Goal: Complete application form

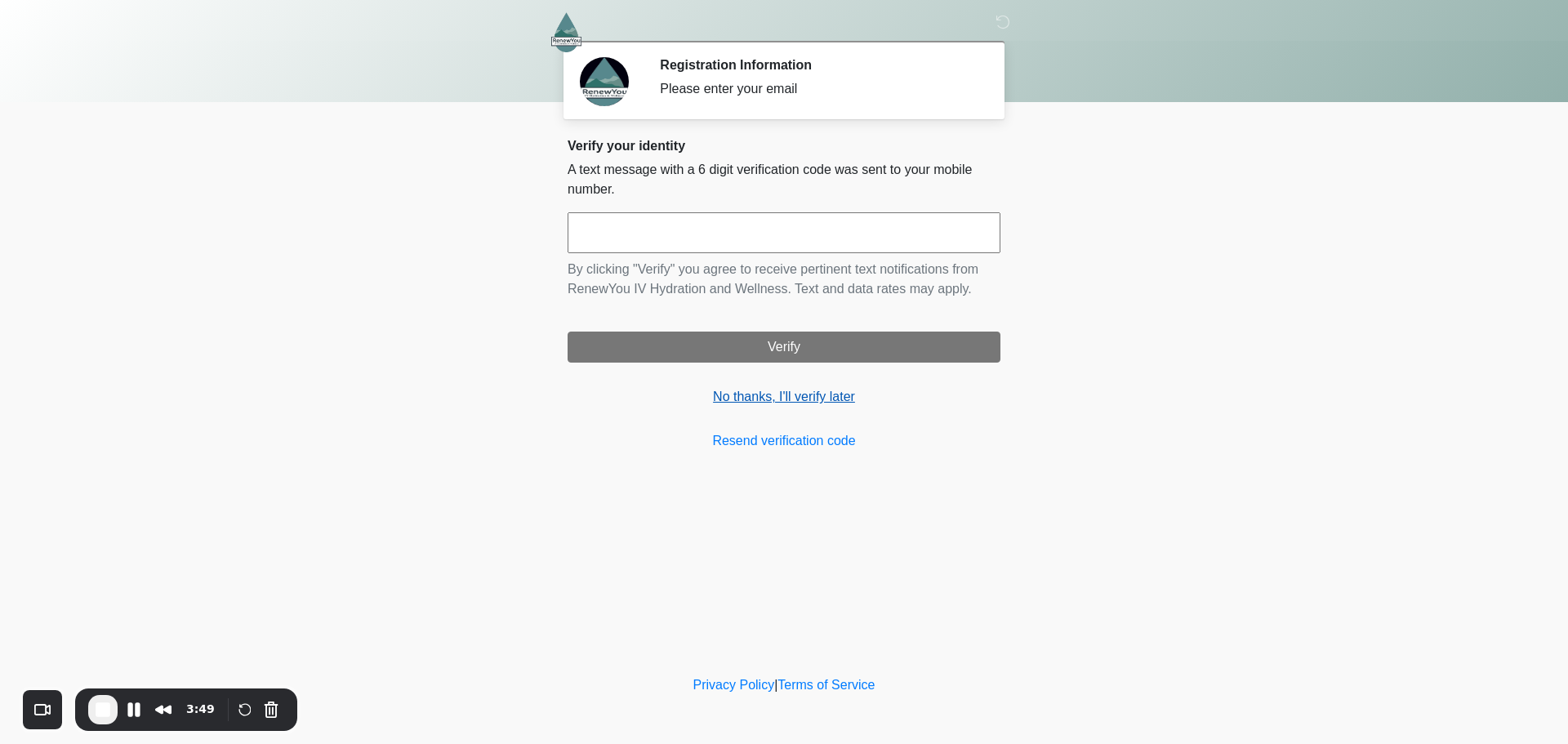
click at [792, 395] on link "No thanks, I'll verify later" at bounding box center [784, 397] width 433 height 20
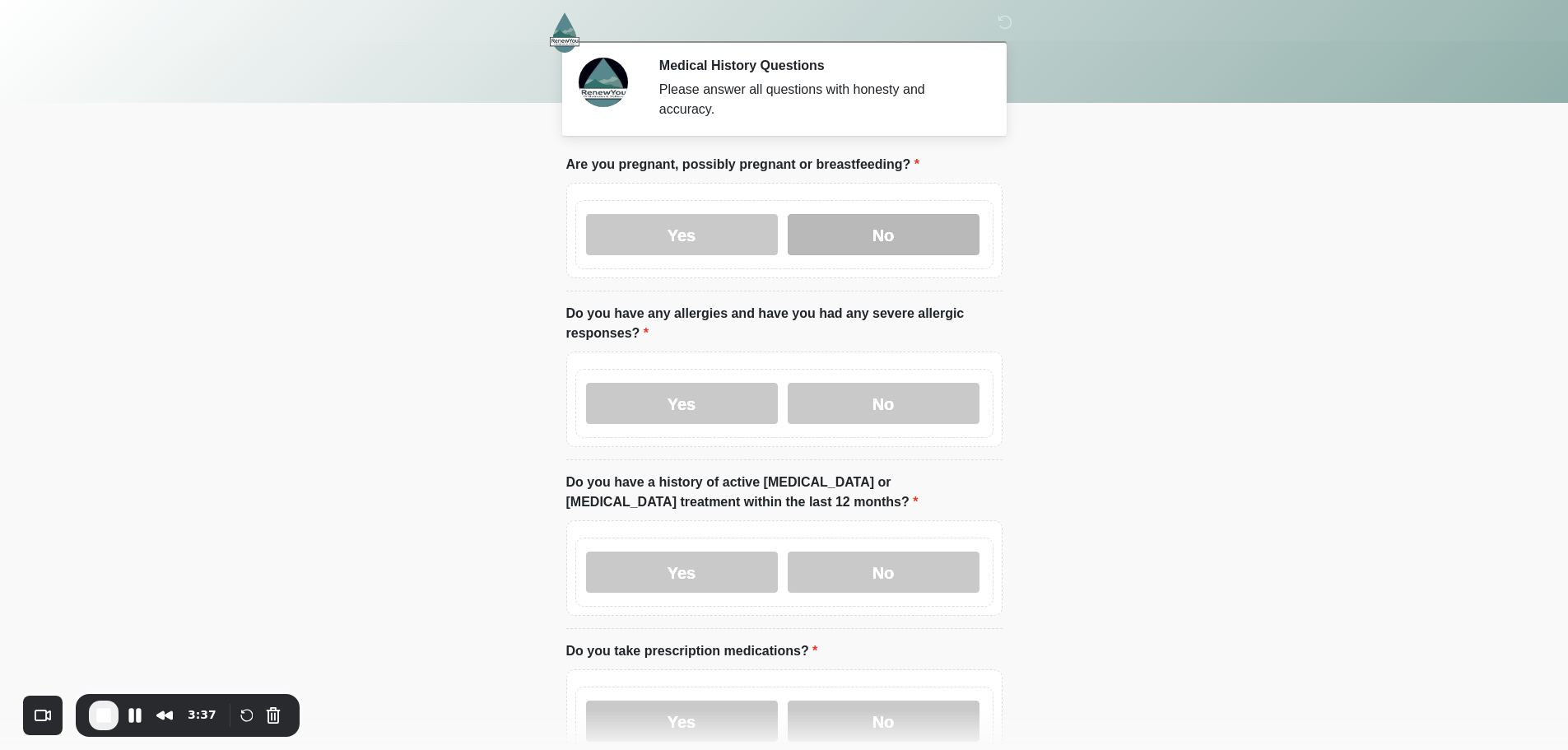
click at [872, 214] on label "No" at bounding box center [884, 234] width 192 height 41
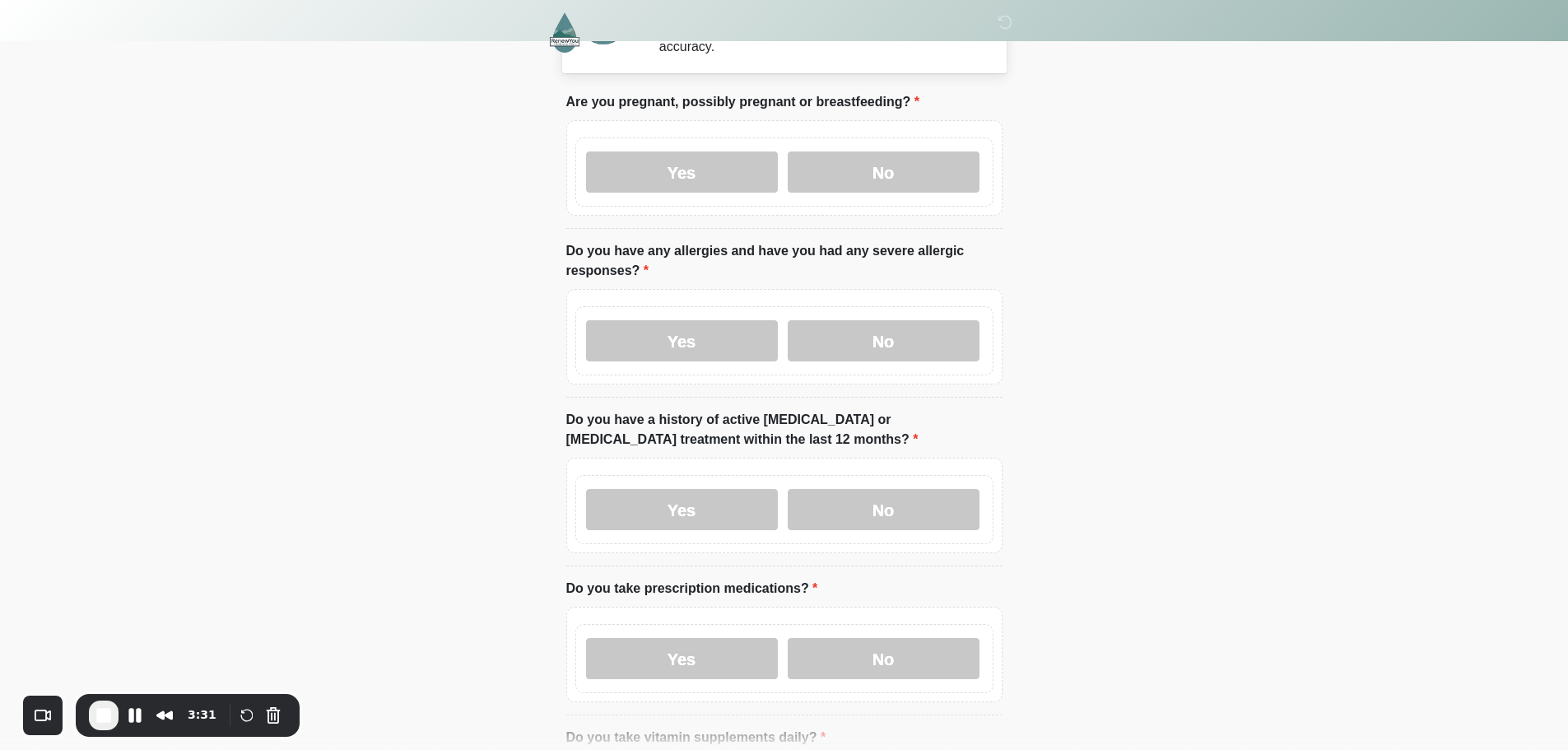
scroll to position [165, 0]
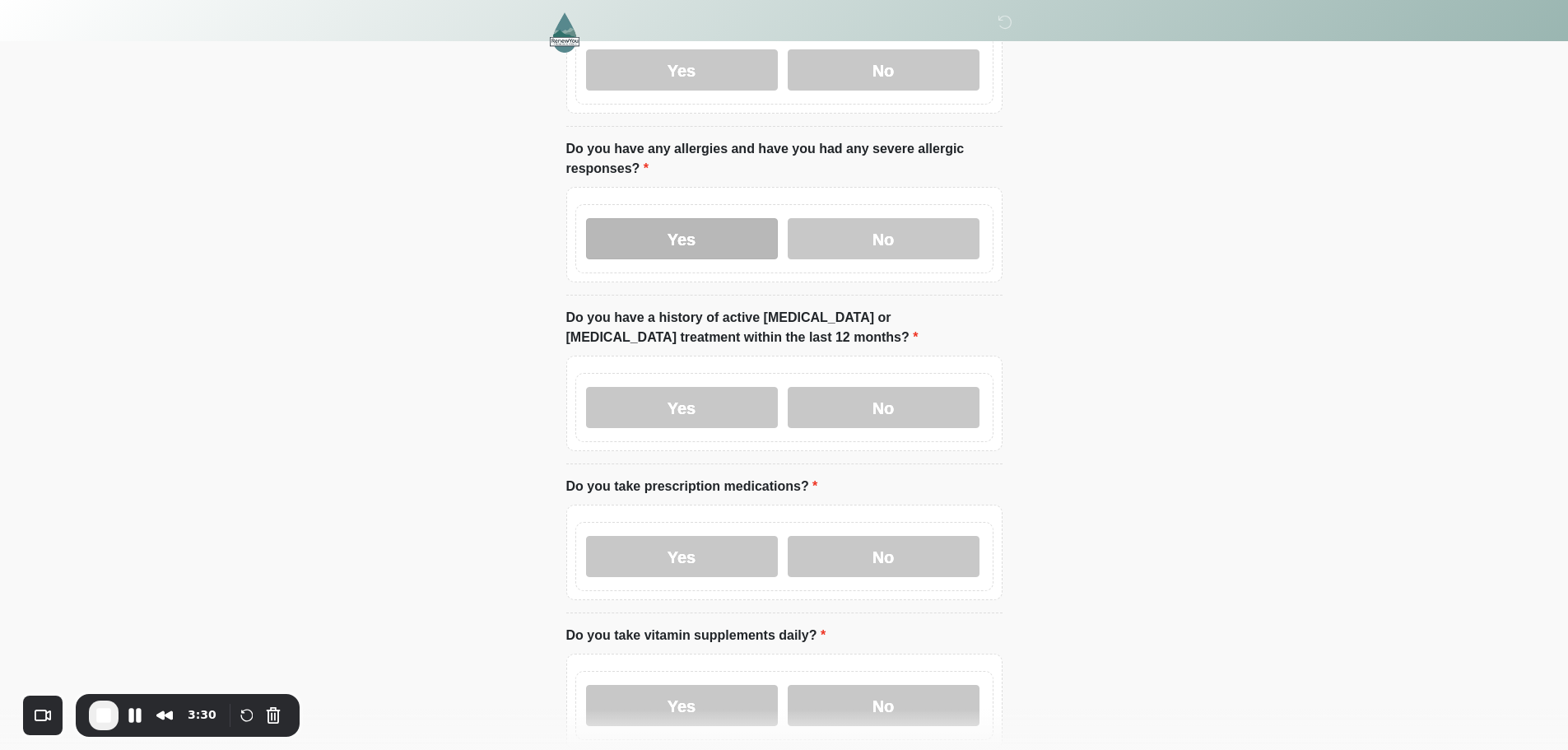
click at [749, 228] on label "Yes" at bounding box center [682, 239] width 192 height 41
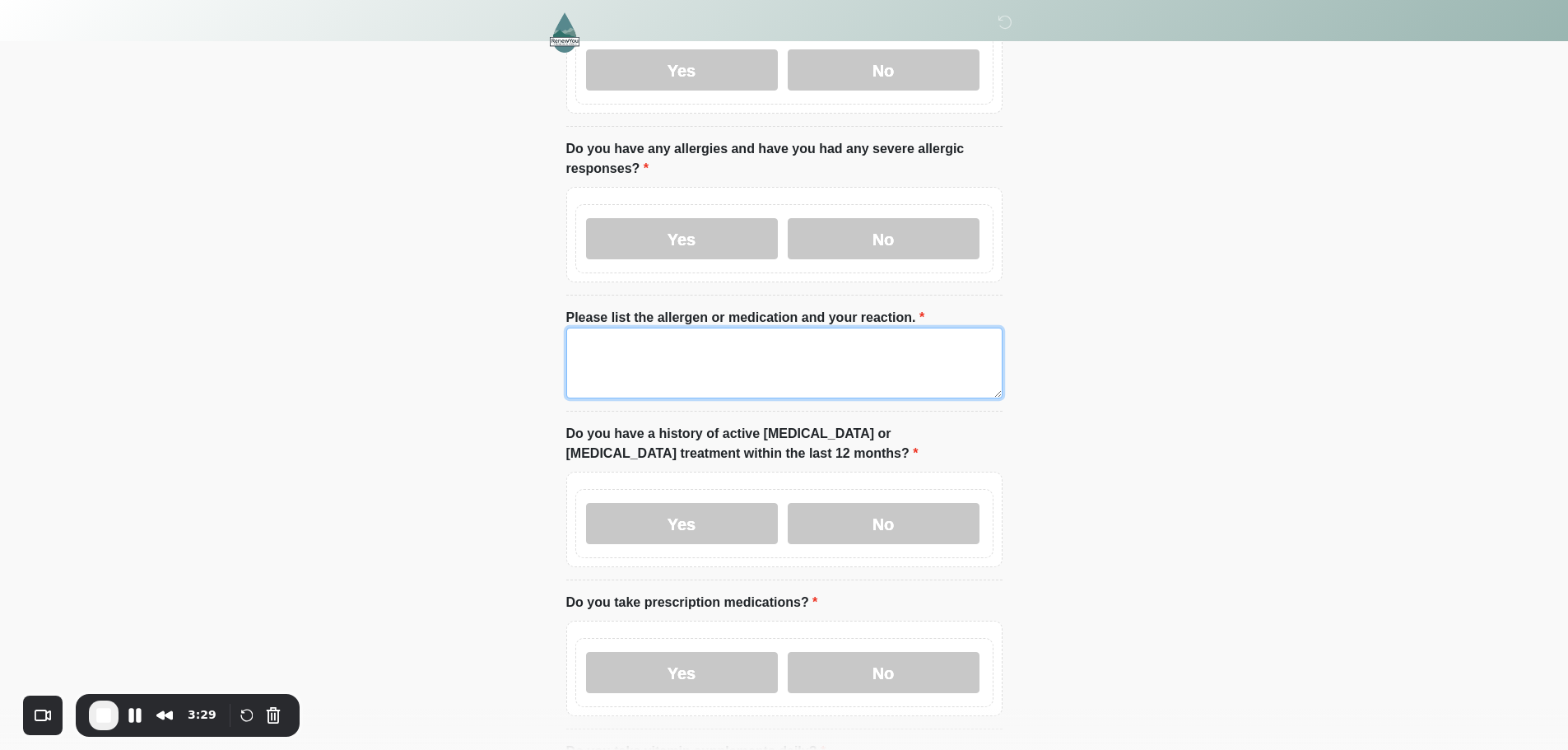
click at [776, 358] on textarea "Please list the allergen or medication and your reaction." at bounding box center [785, 363] width 436 height 71
type textarea "**********"
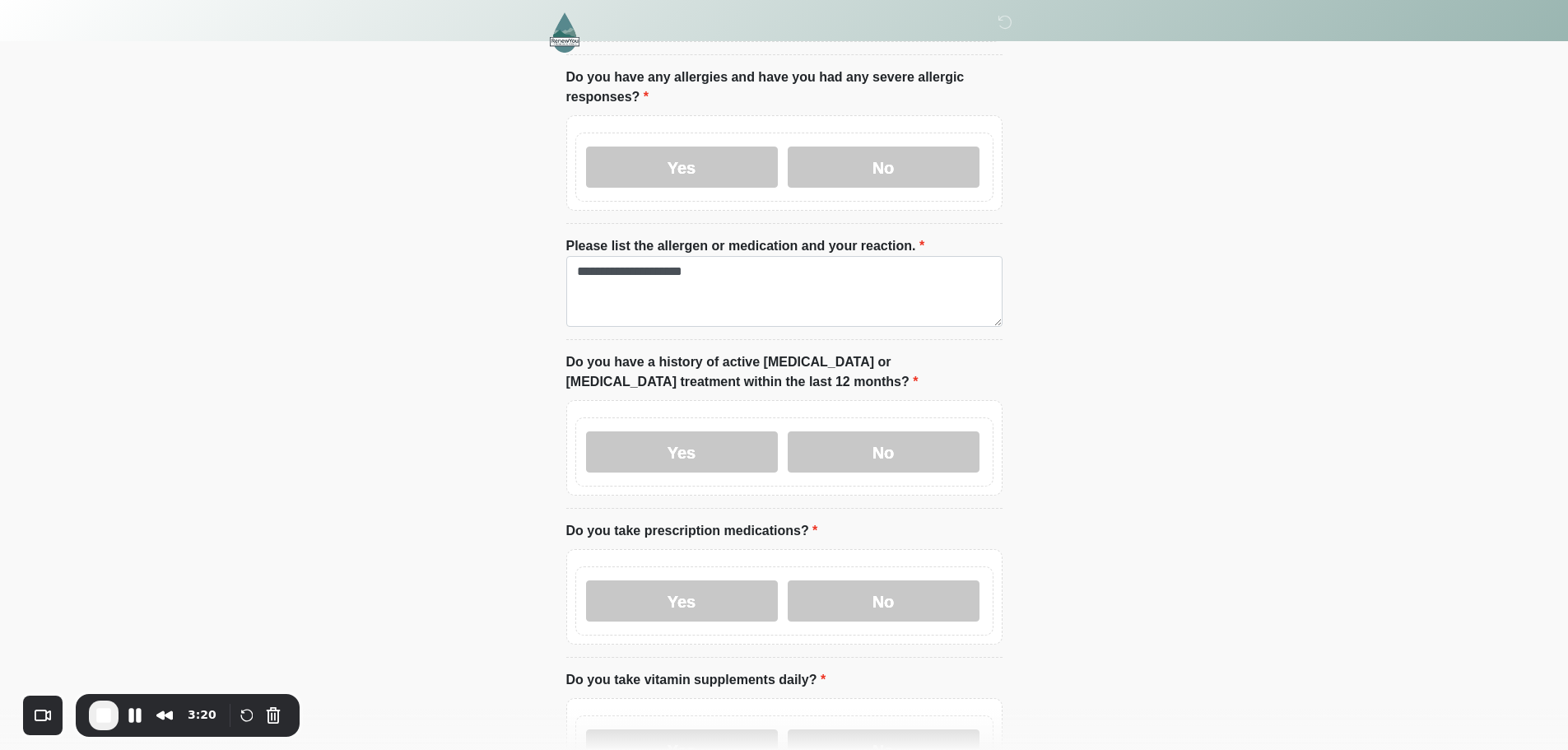
scroll to position [329, 0]
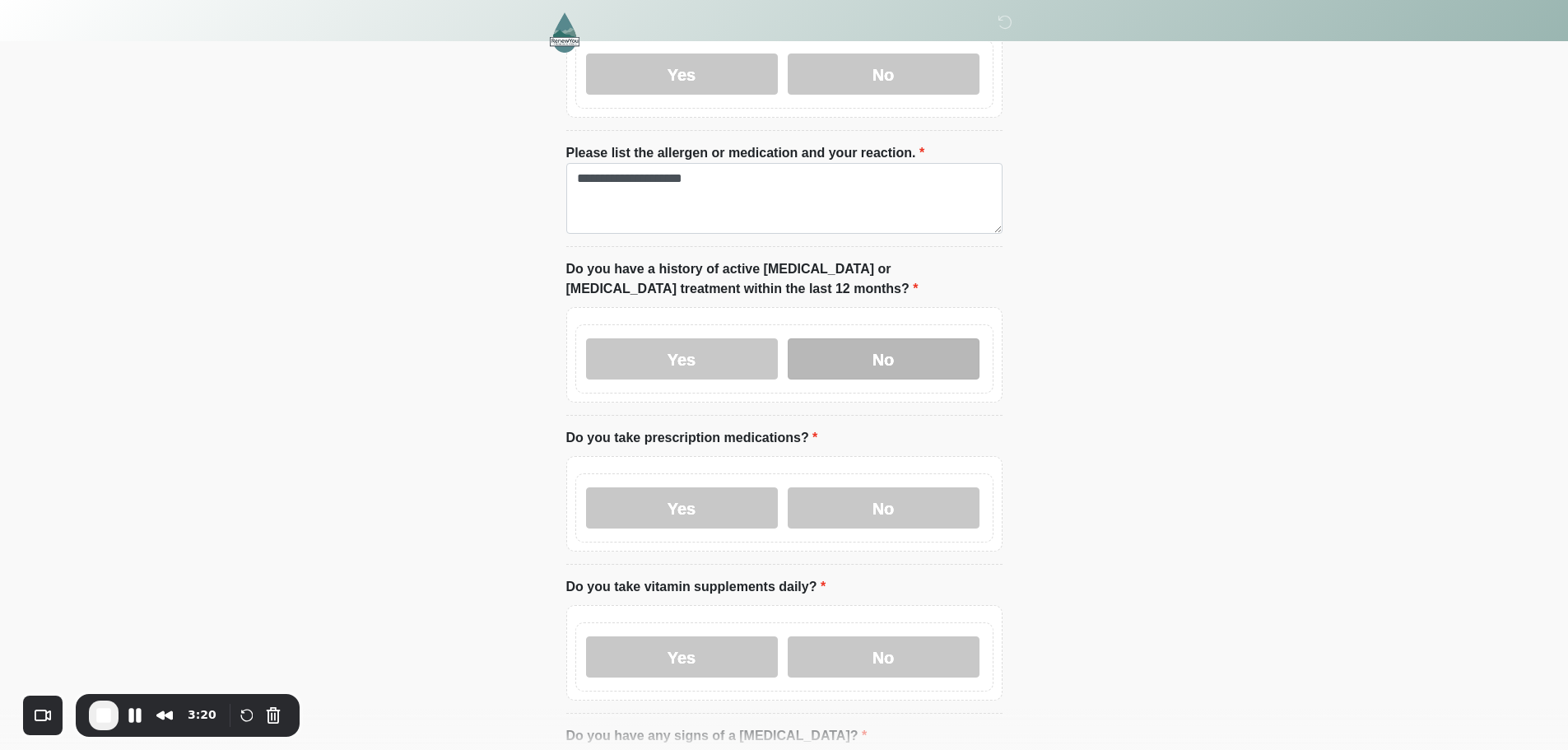
click at [855, 350] on label "No" at bounding box center [884, 359] width 192 height 41
click at [711, 492] on label "Yes" at bounding box center [682, 508] width 192 height 41
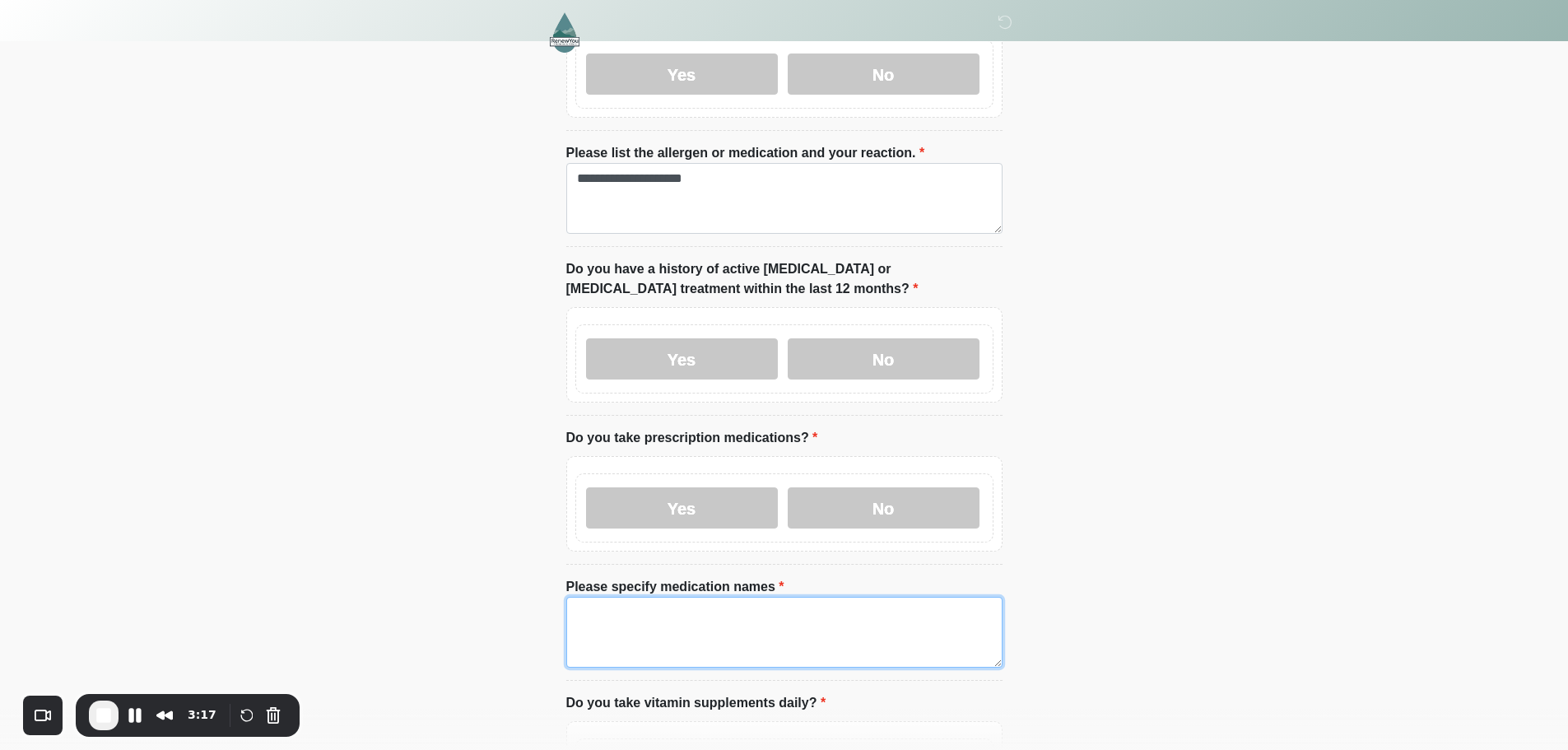
click at [735, 605] on textarea "Please specify medication names" at bounding box center [785, 632] width 436 height 71
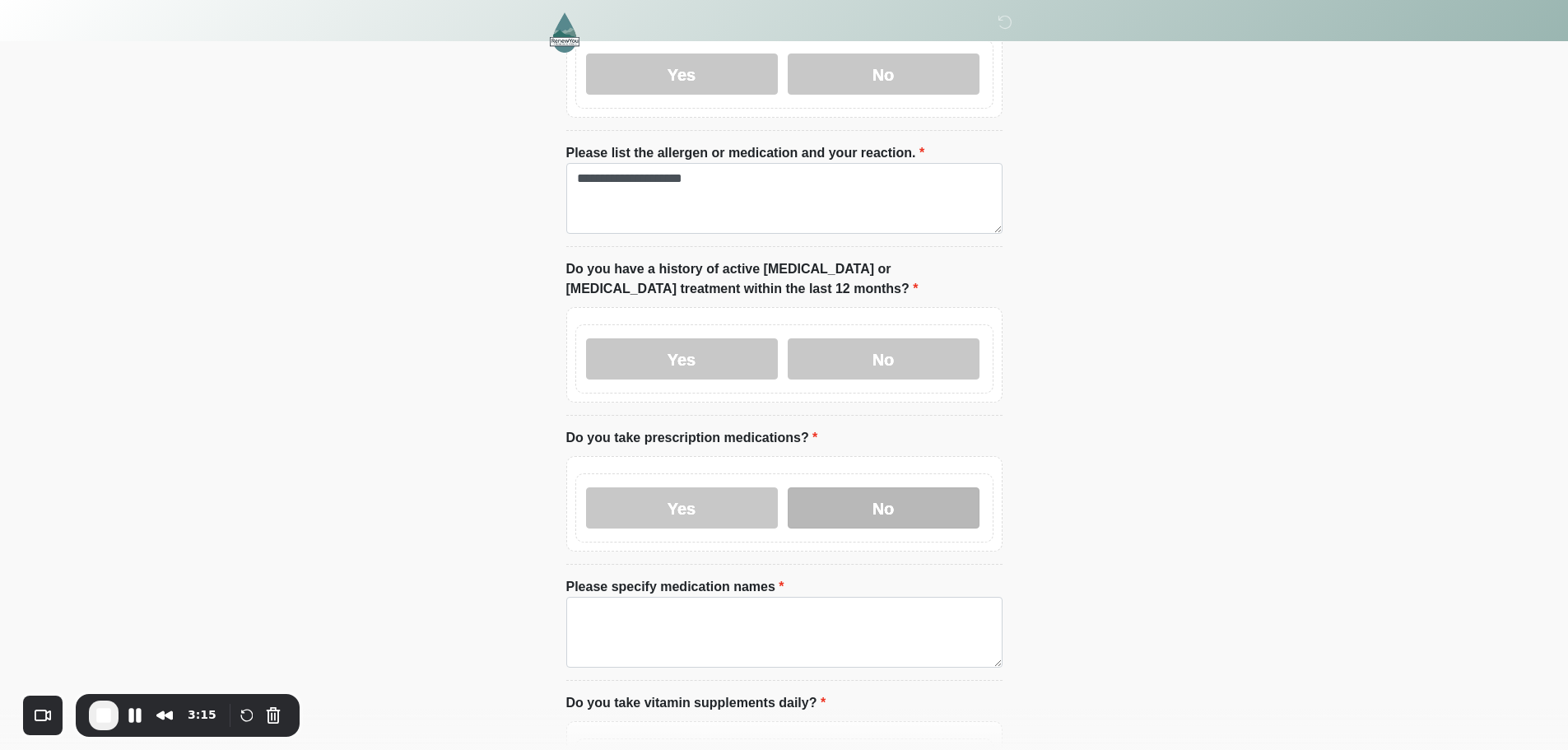
click at [870, 488] on label "No" at bounding box center [884, 508] width 192 height 41
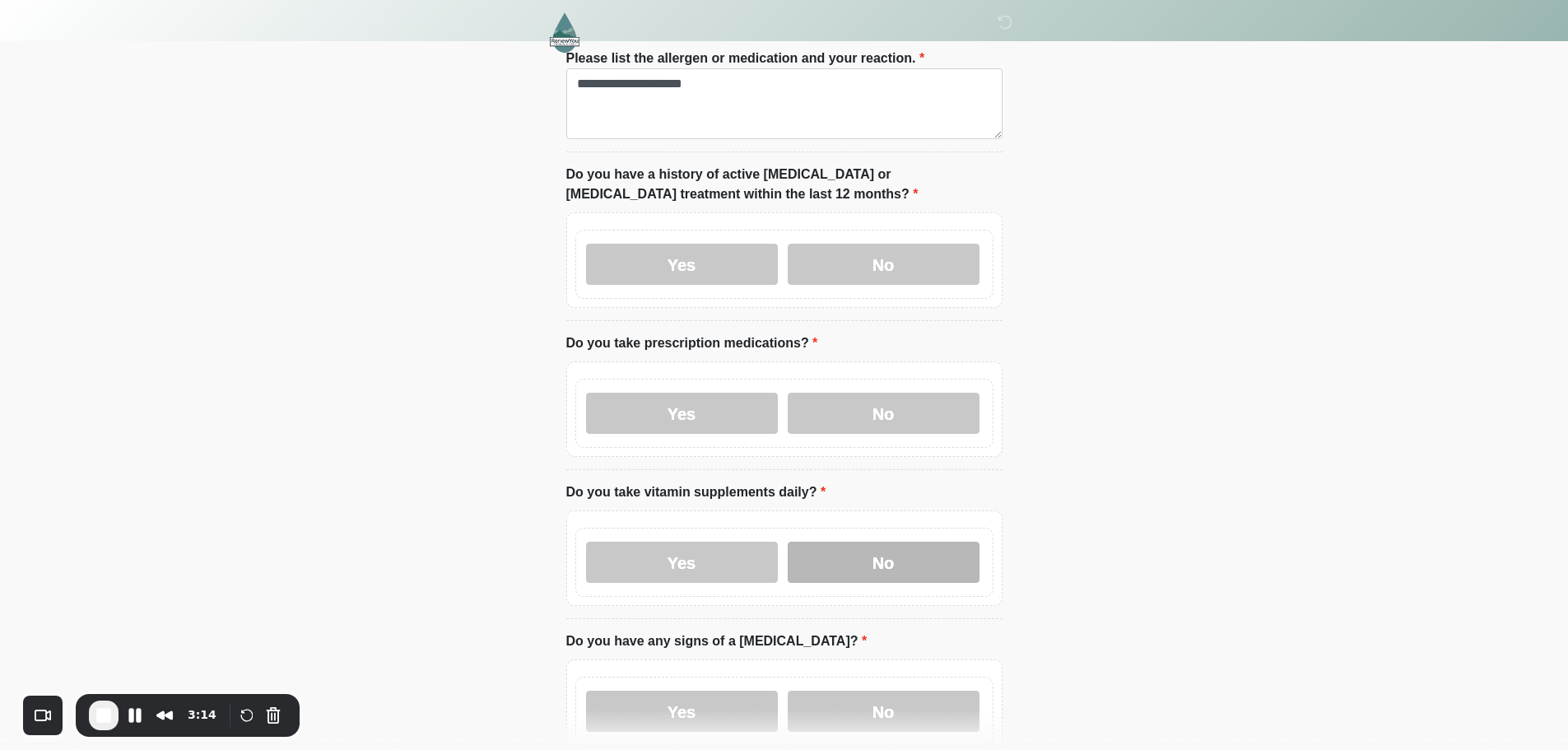
scroll to position [494, 0]
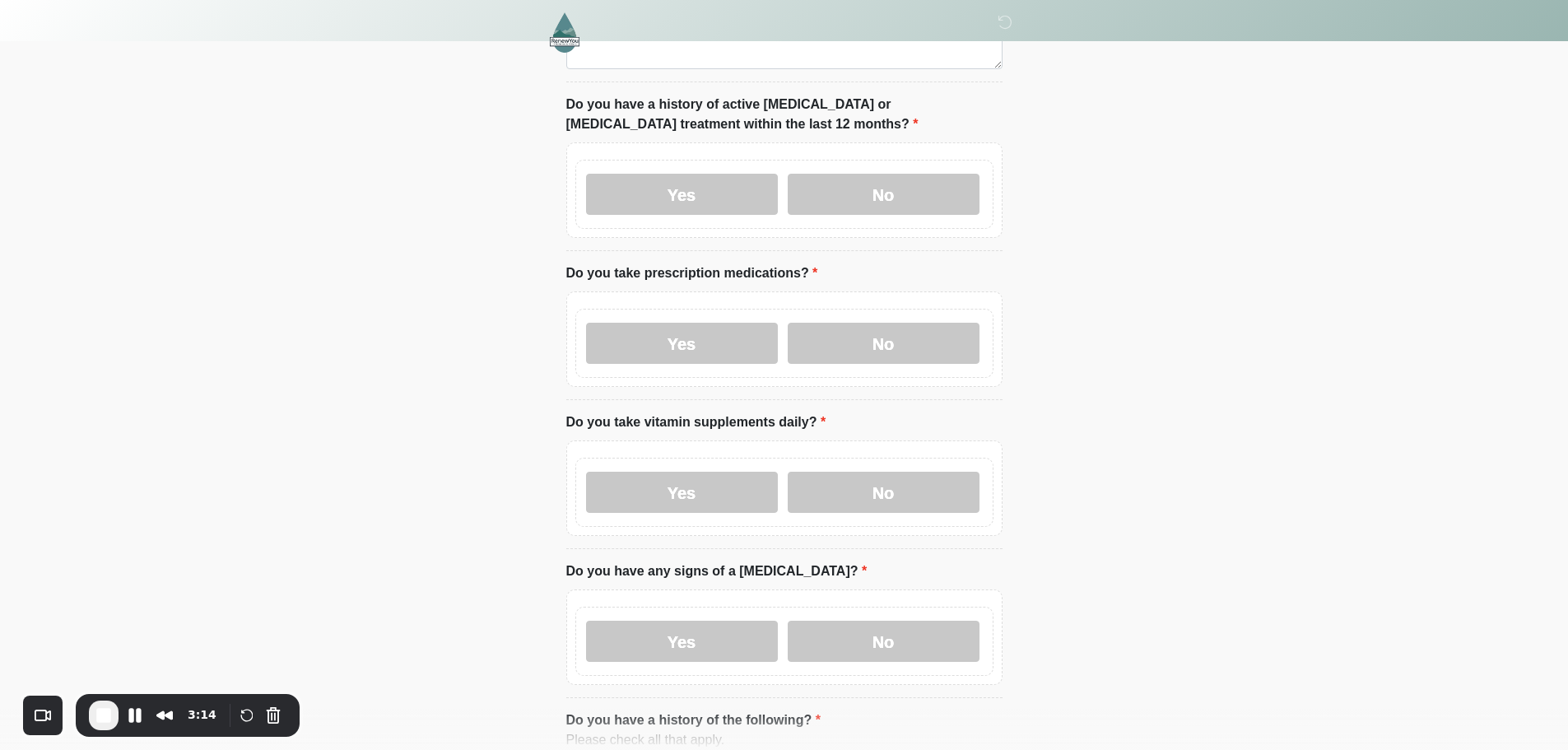
click at [889, 458] on div "Yes No" at bounding box center [785, 492] width 418 height 69
click at [893, 472] on label "No" at bounding box center [884, 492] width 192 height 41
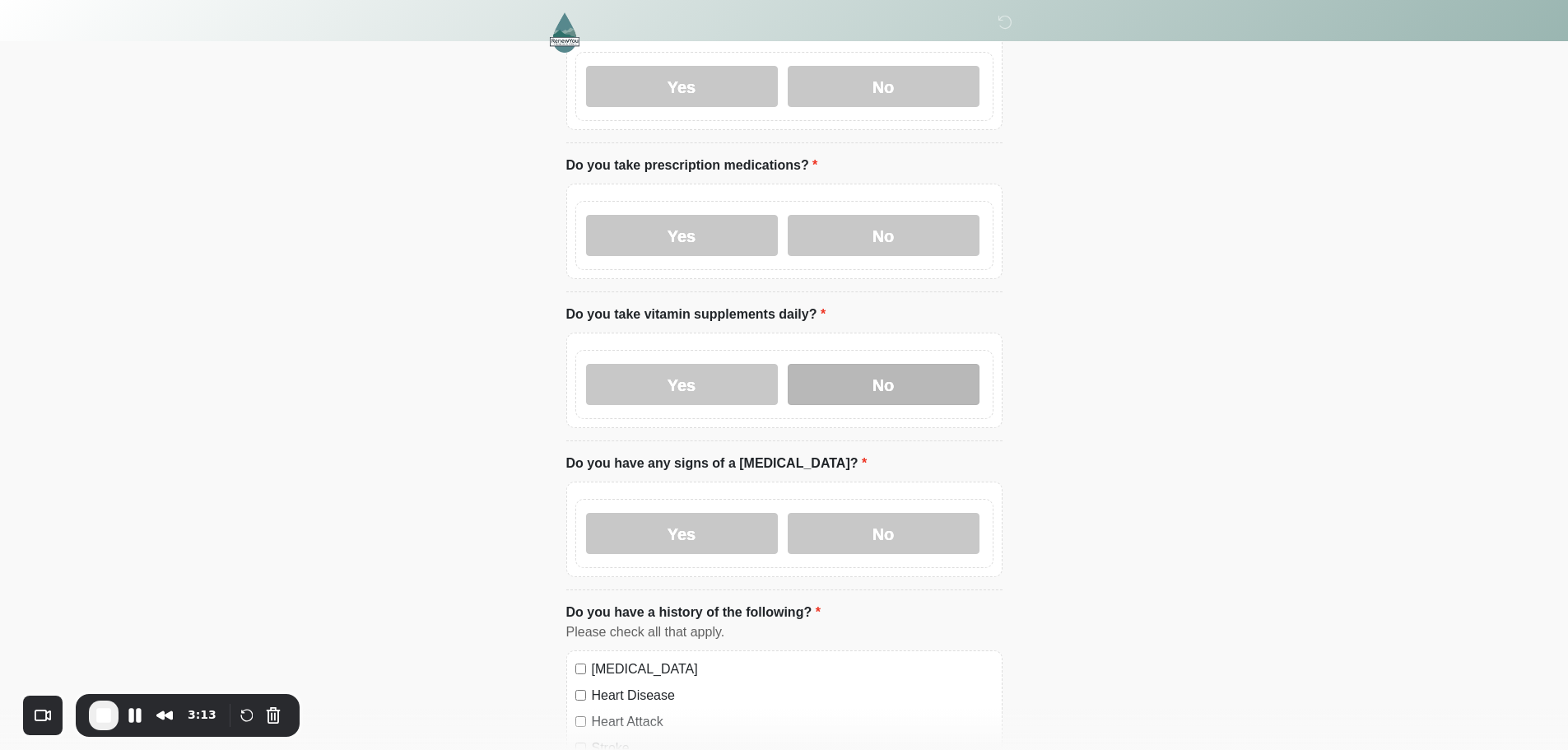
scroll to position [742, 0]
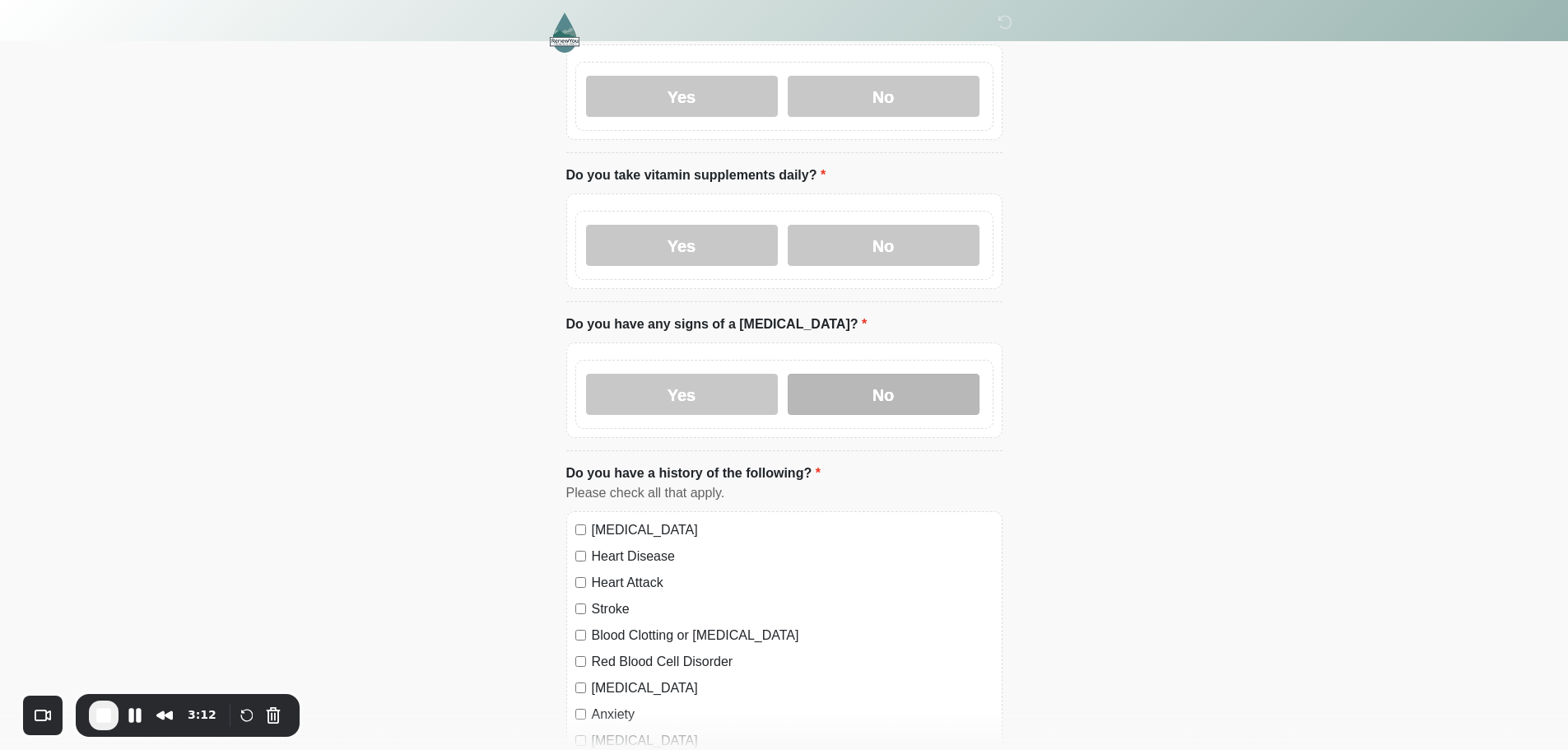
click at [893, 392] on label "No" at bounding box center [884, 394] width 192 height 41
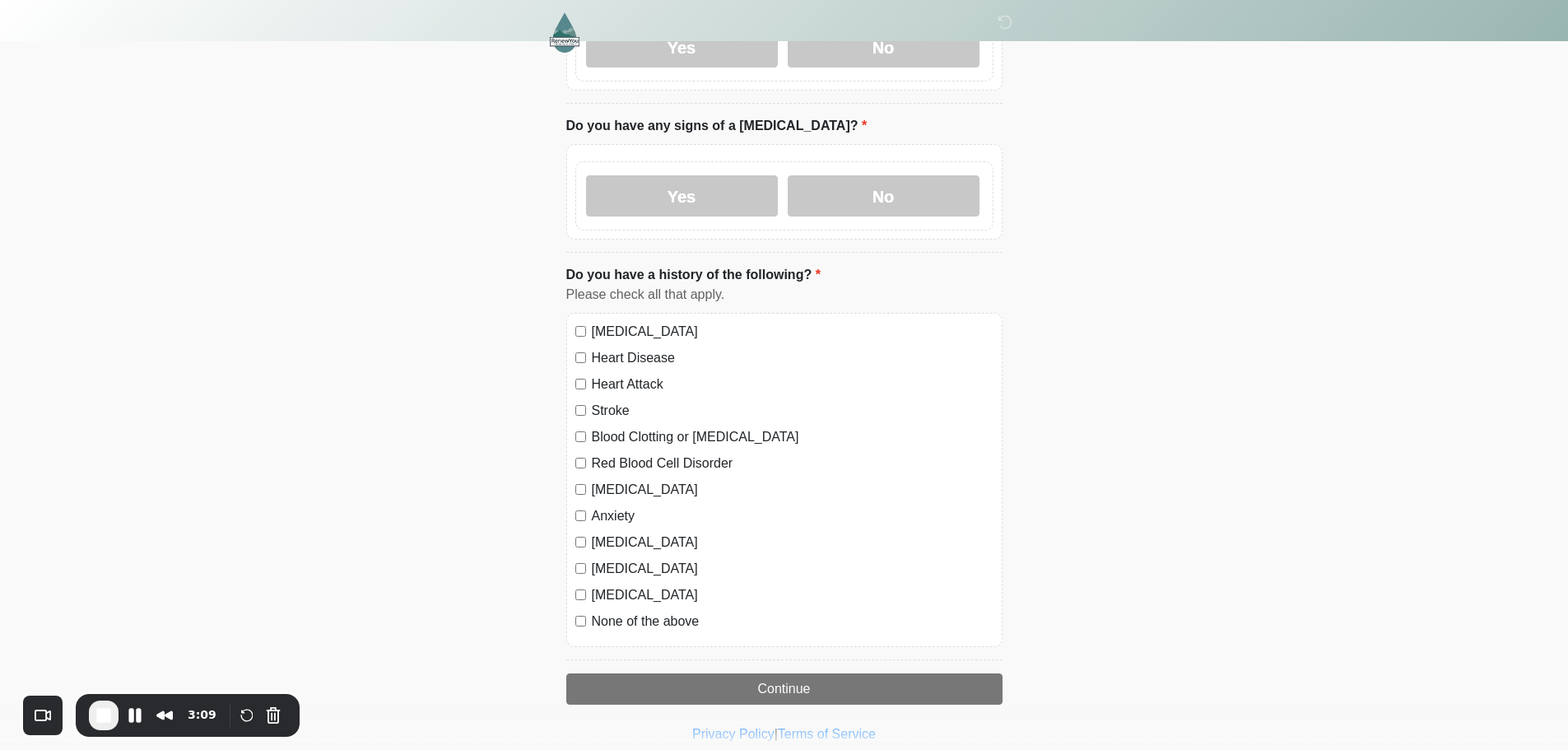
scroll to position [968, 0]
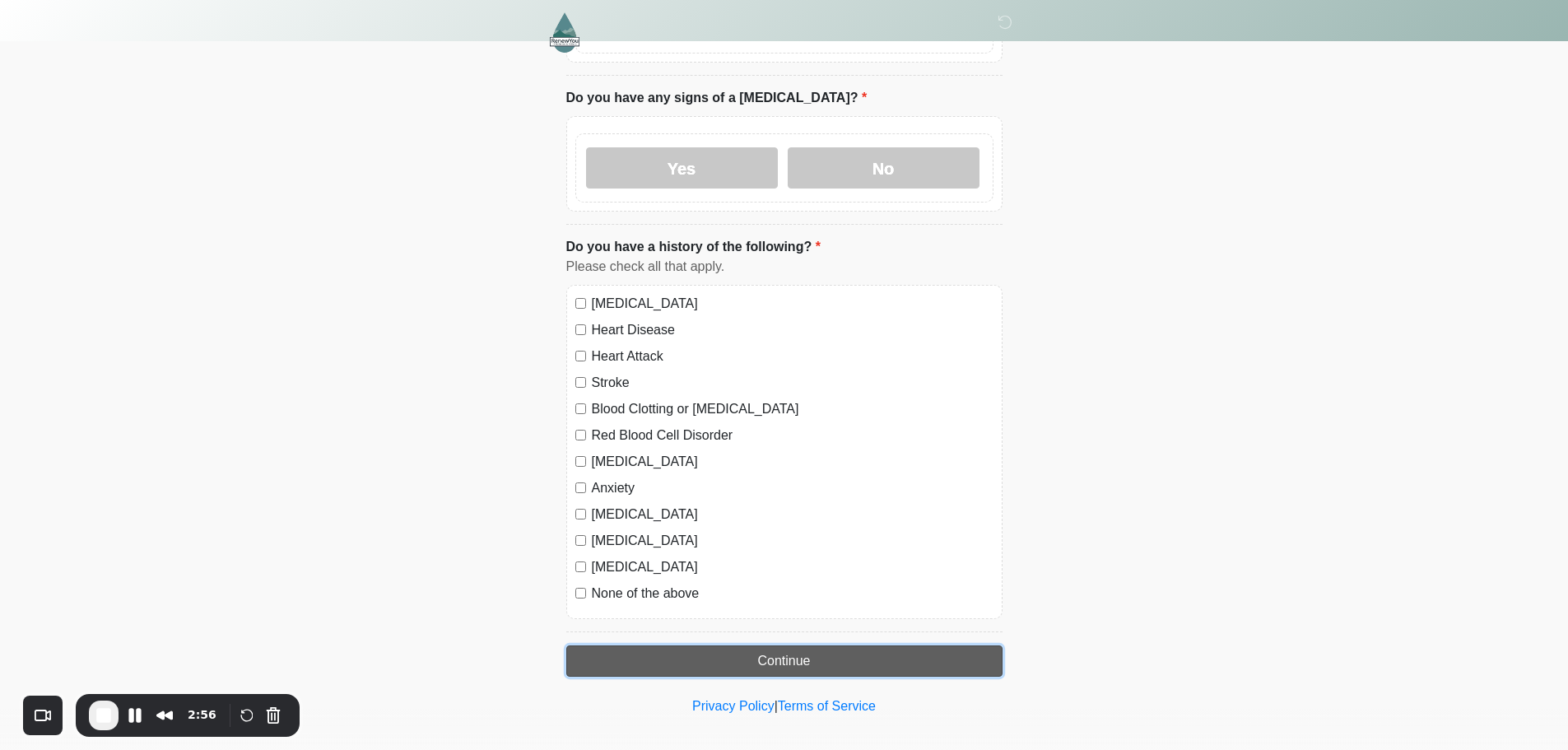
click at [813, 646] on button "Continue" at bounding box center [785, 661] width 436 height 31
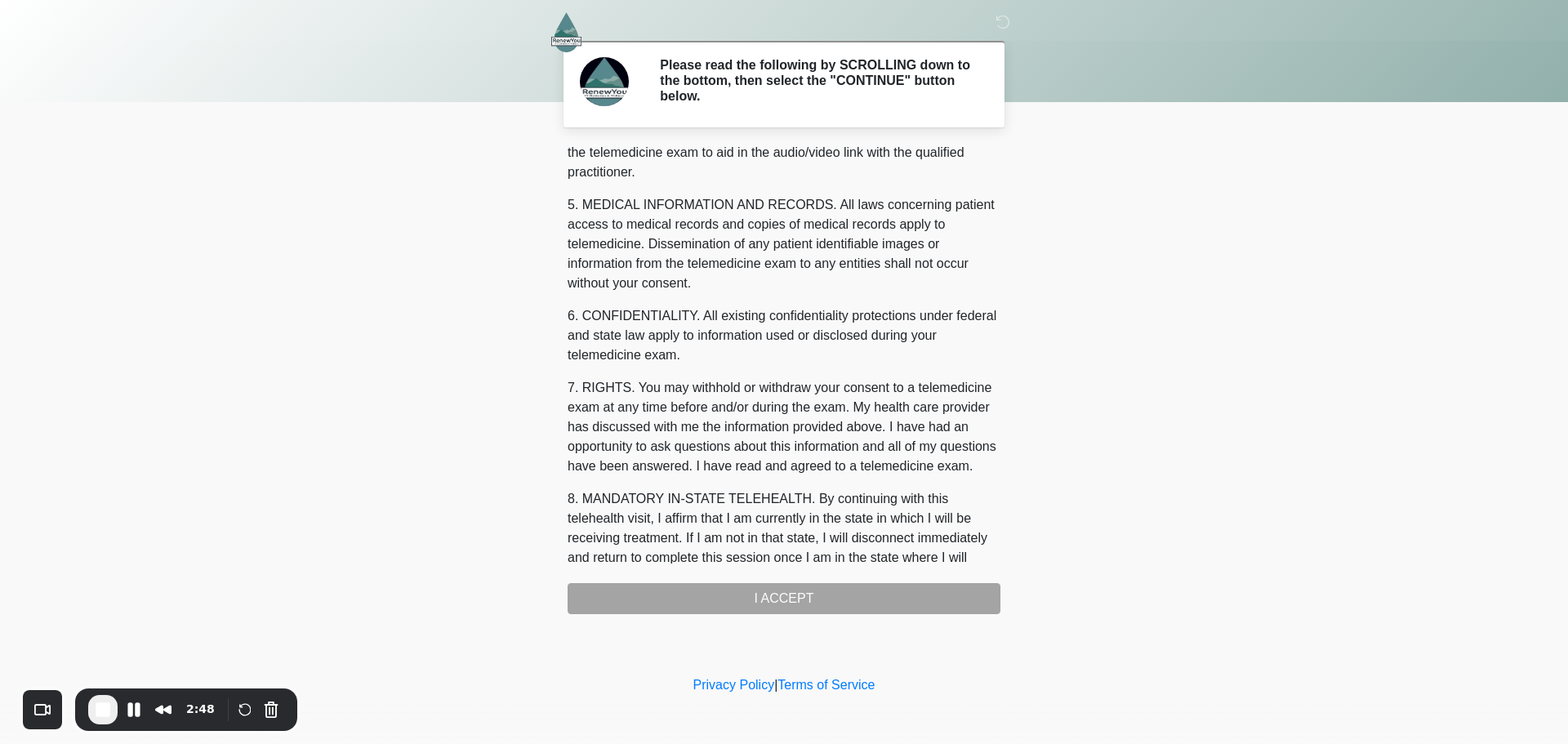
scroll to position [550, 0]
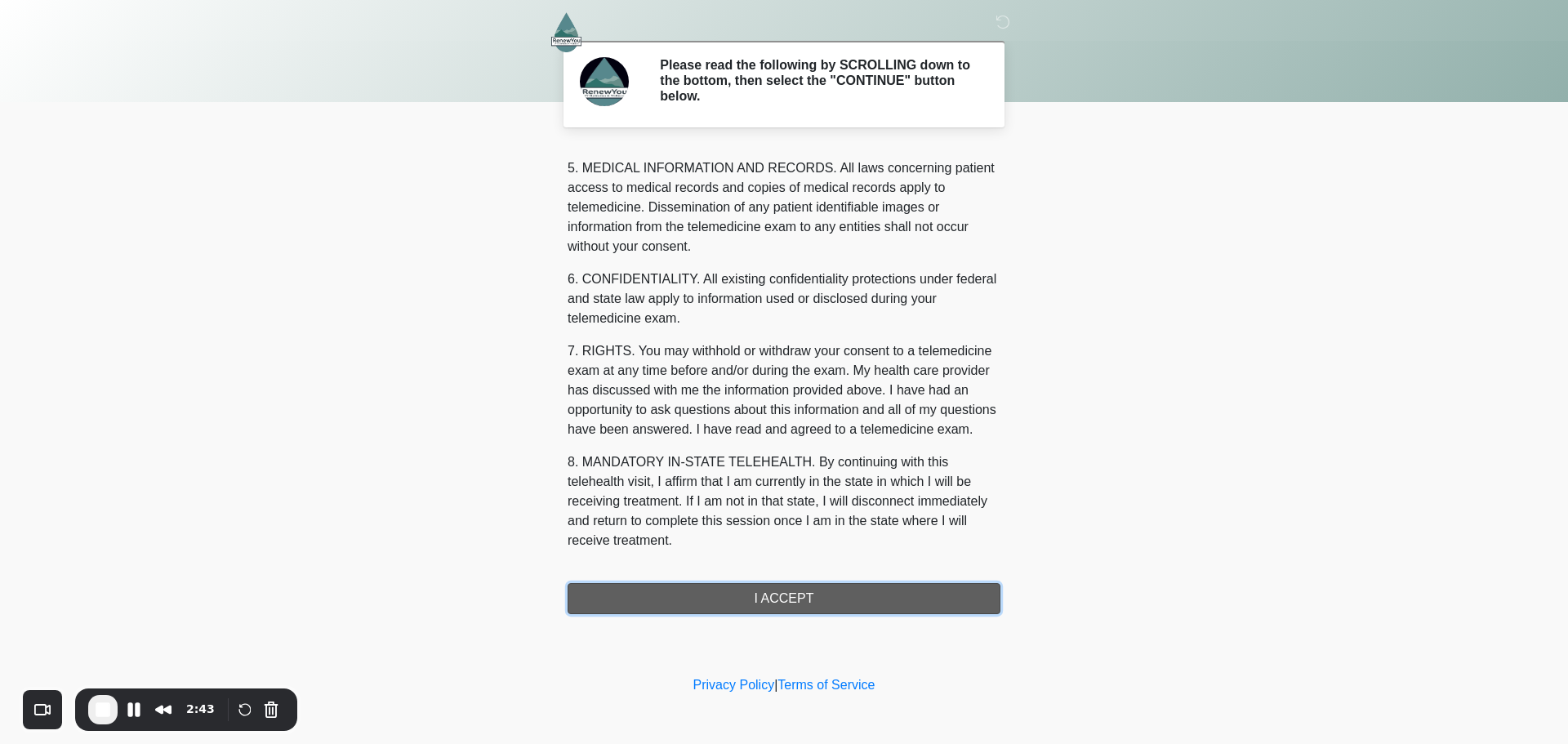
click at [814, 602] on button "I ACCEPT" at bounding box center [784, 598] width 433 height 31
